Goal: Task Accomplishment & Management: Manage account settings

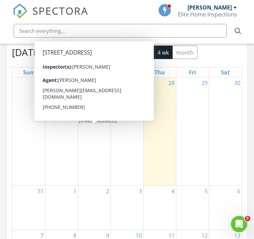
scroll to position [732, 0]
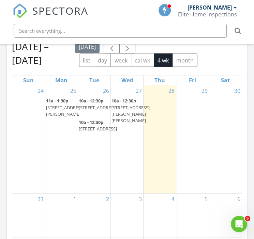
click at [59, 117] on span "1018 Huntingdon Dr, San Jose 95129" at bounding box center [65, 111] width 38 height 13
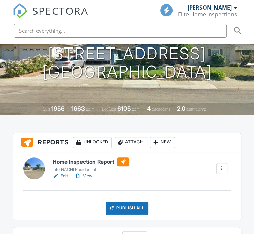
click at [66, 174] on link "Edit" at bounding box center [60, 175] width 15 height 7
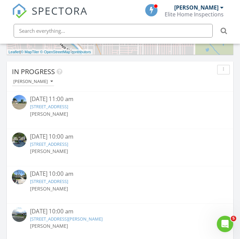
scroll to position [490, 0]
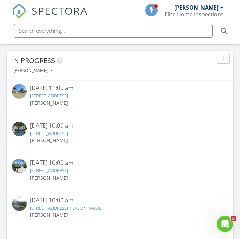
click at [85, 208] on link "2850 Glen Heather Dr,, San Jose , Ca 95133" at bounding box center [66, 208] width 73 height 6
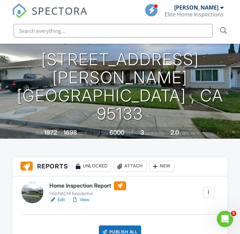
click at [59, 198] on link "Edit" at bounding box center [57, 199] width 15 height 7
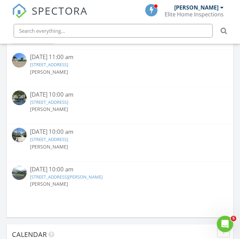
scroll to position [521, 0]
click at [68, 142] on link "[STREET_ADDRESS]" at bounding box center [49, 140] width 38 height 6
